Goal: Find specific page/section: Find specific page/section

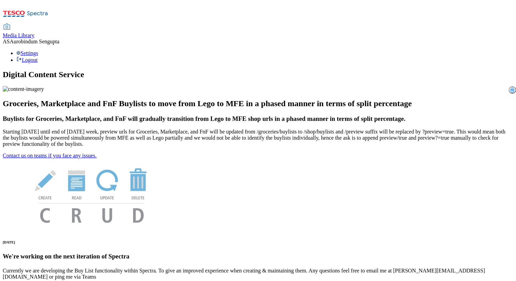
click at [34, 32] on span "Media Library" at bounding box center [19, 35] width 32 height 6
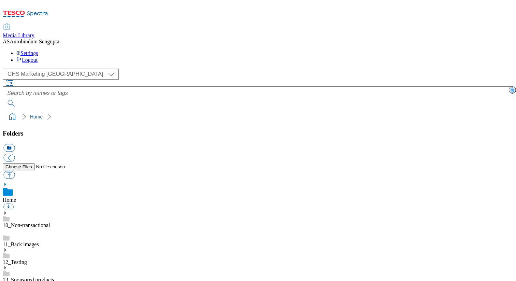
scroll to position [161, 0]
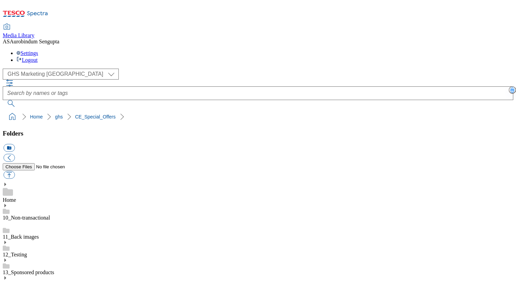
scroll to position [275, 0]
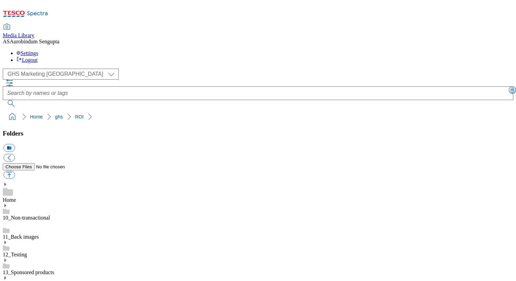
drag, startPoint x: 366, startPoint y: 202, endPoint x: 466, endPoint y: 206, distance: 100.1
